Goal: Task Accomplishment & Management: Use online tool/utility

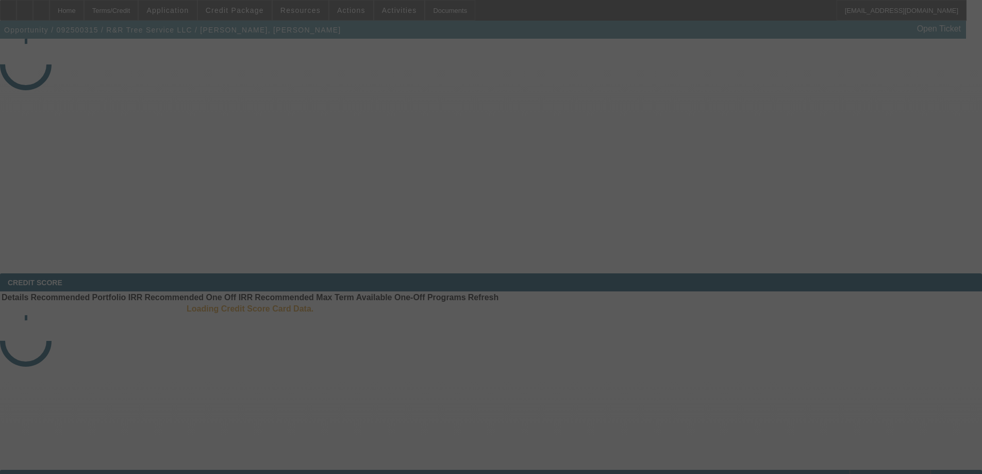
select select "4"
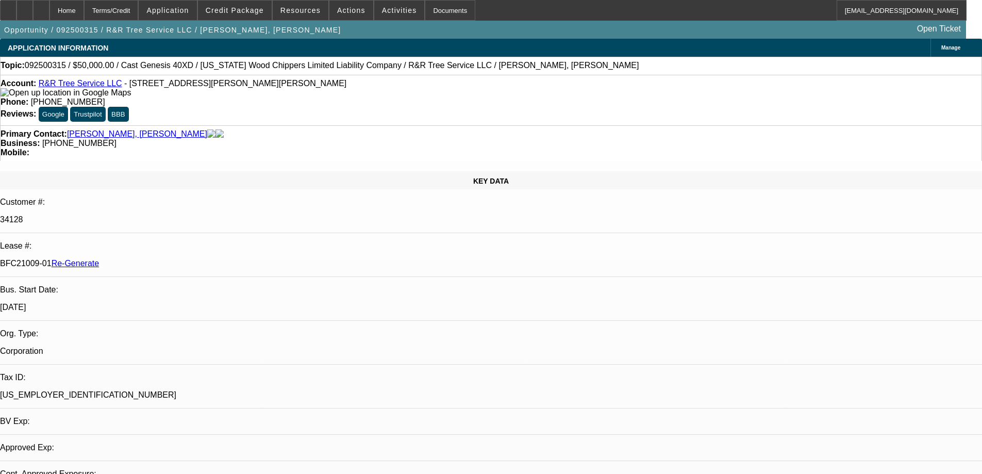
select select "0"
select select "6"
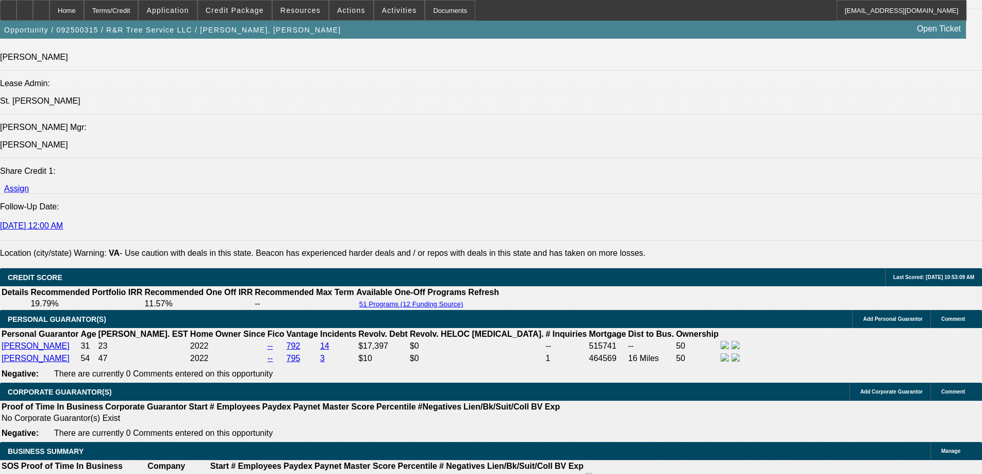
scroll to position [1546, 0]
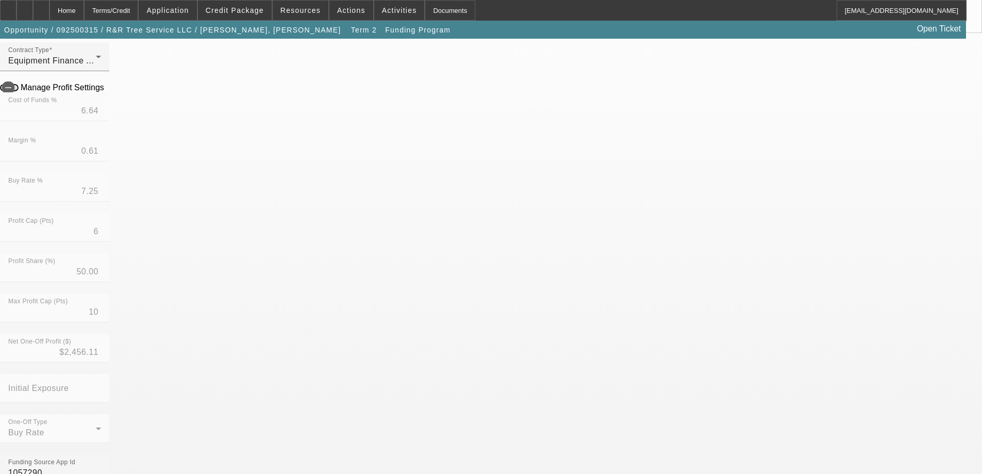
scroll to position [206, 0]
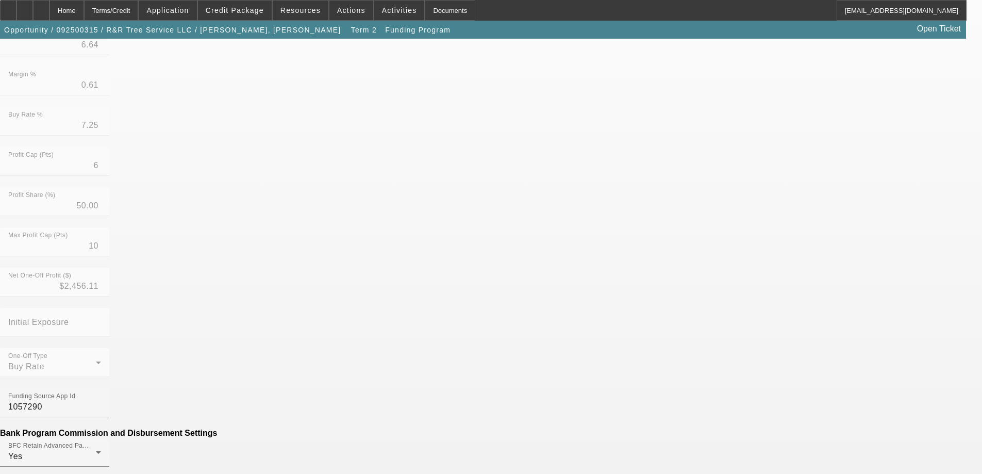
click at [422, 364] on mat-option "No" at bounding box center [415, 362] width 135 height 25
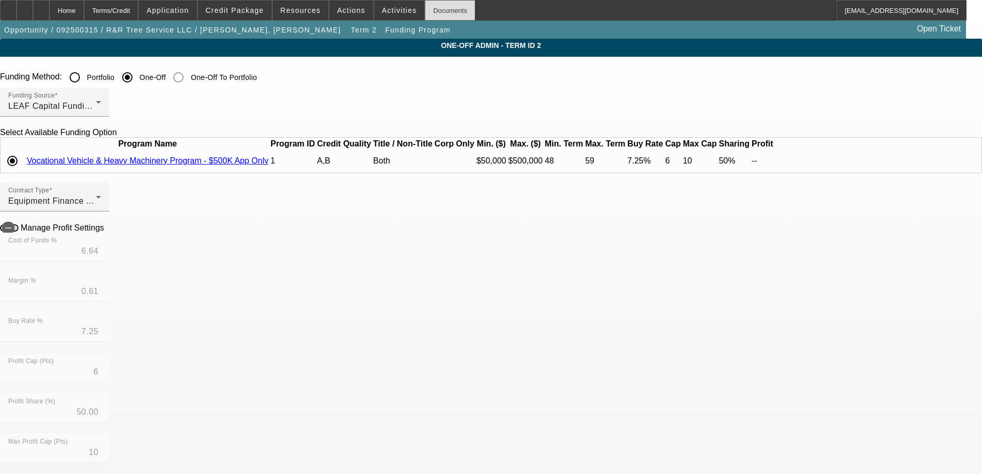
click at [425, 12] on div "Documents" at bounding box center [450, 10] width 51 height 21
